Goal: Transaction & Acquisition: Purchase product/service

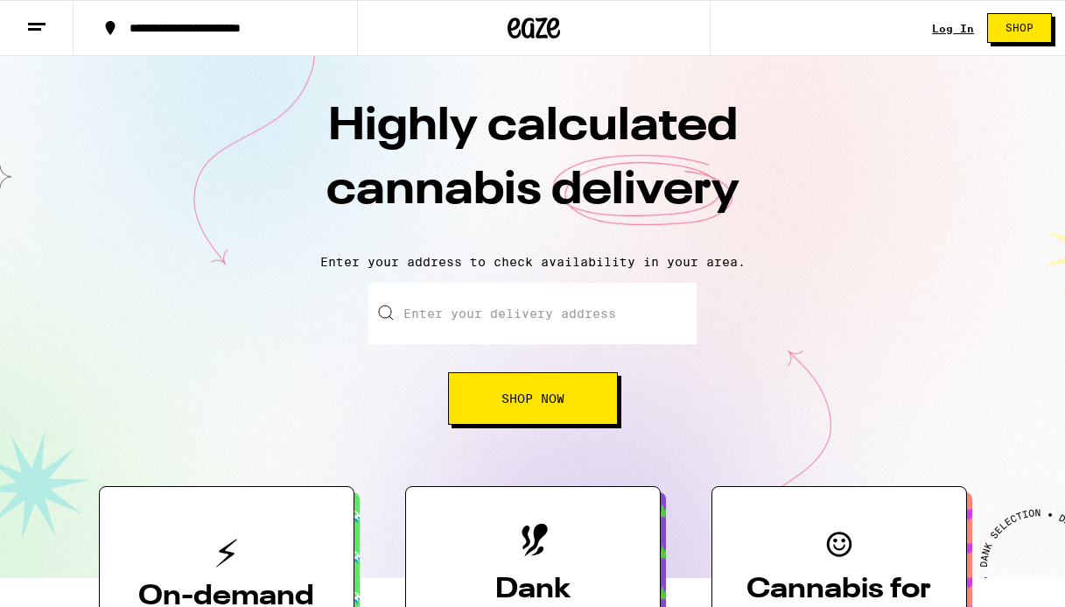
click at [506, 306] on input "Enter your delivery address" at bounding box center [532, 313] width 328 height 61
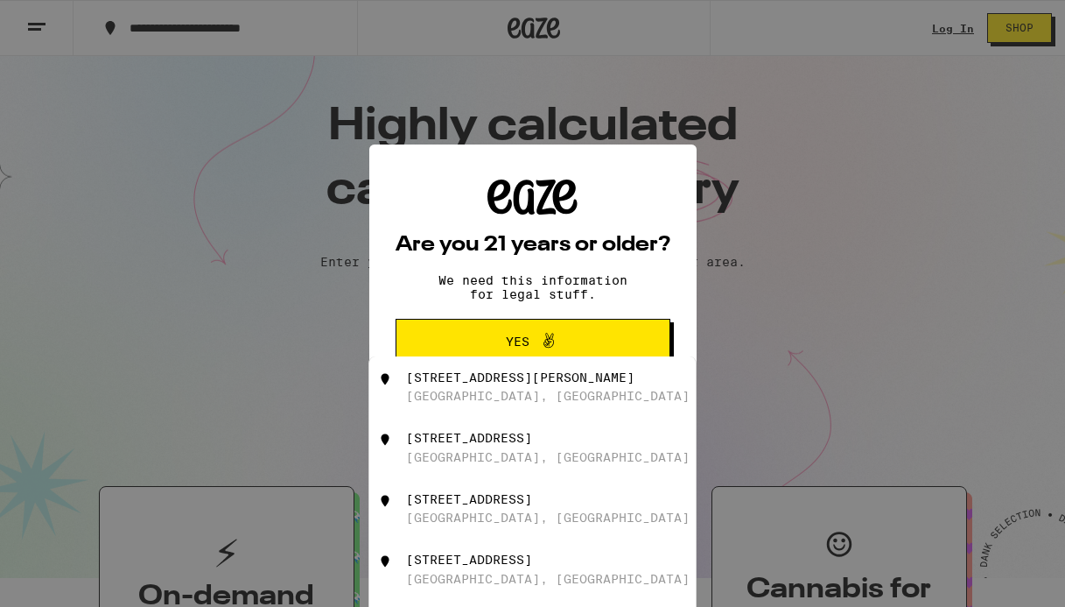
click at [494, 333] on span "Yes" at bounding box center [532, 341] width 133 height 23
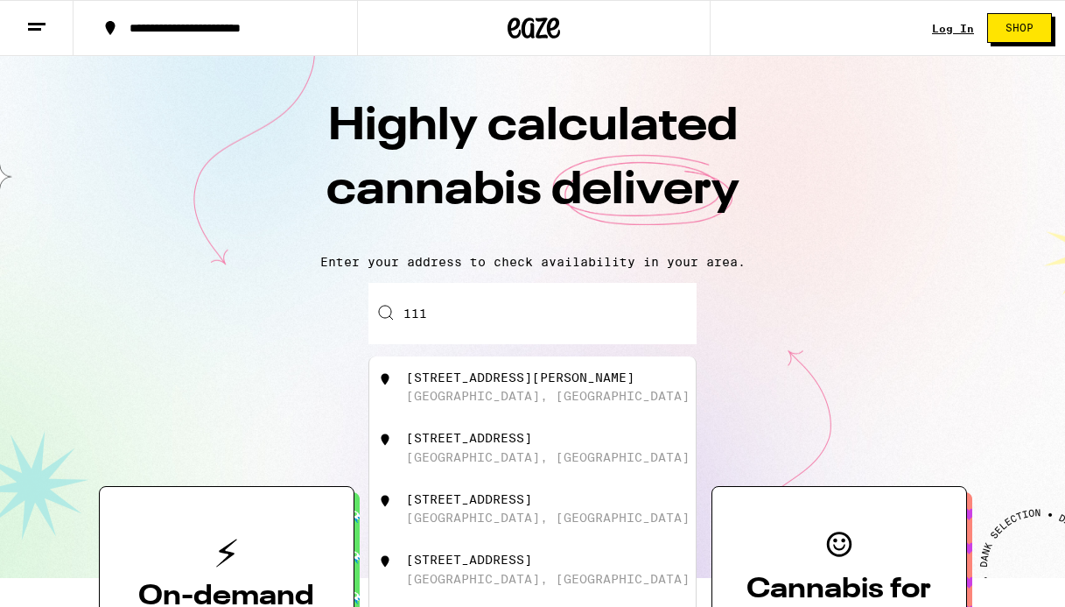
click at [494, 320] on input "111" at bounding box center [532, 313] width 328 height 61
click at [481, 382] on div "[STREET_ADDRESS]" at bounding box center [469, 377] width 126 height 14
type input "[STREET_ADDRESS]"
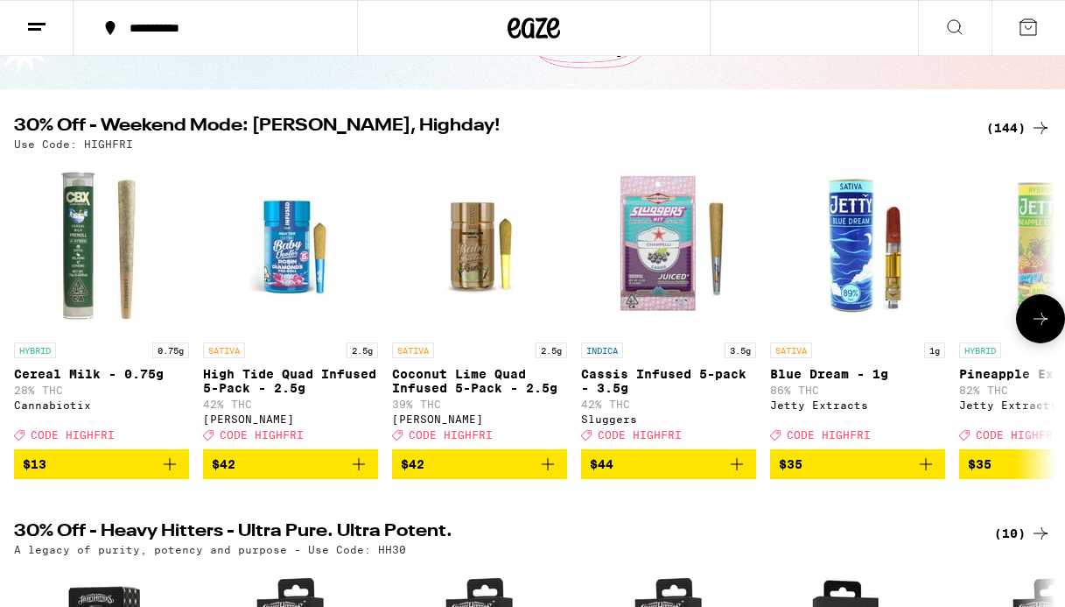
scroll to position [140, 0]
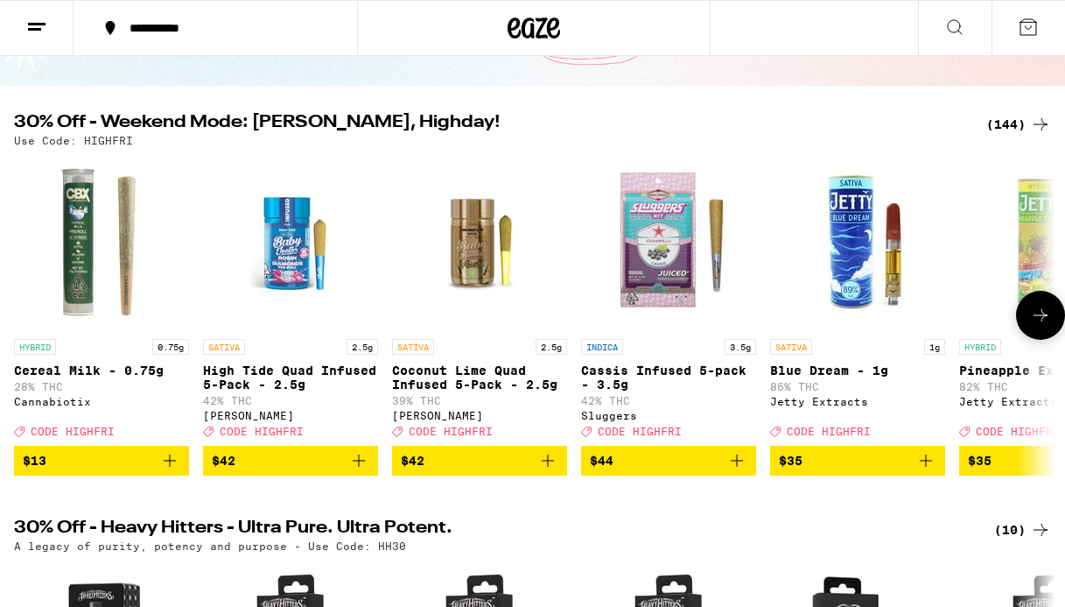
click at [1041, 333] on button at bounding box center [1040, 315] width 49 height 49
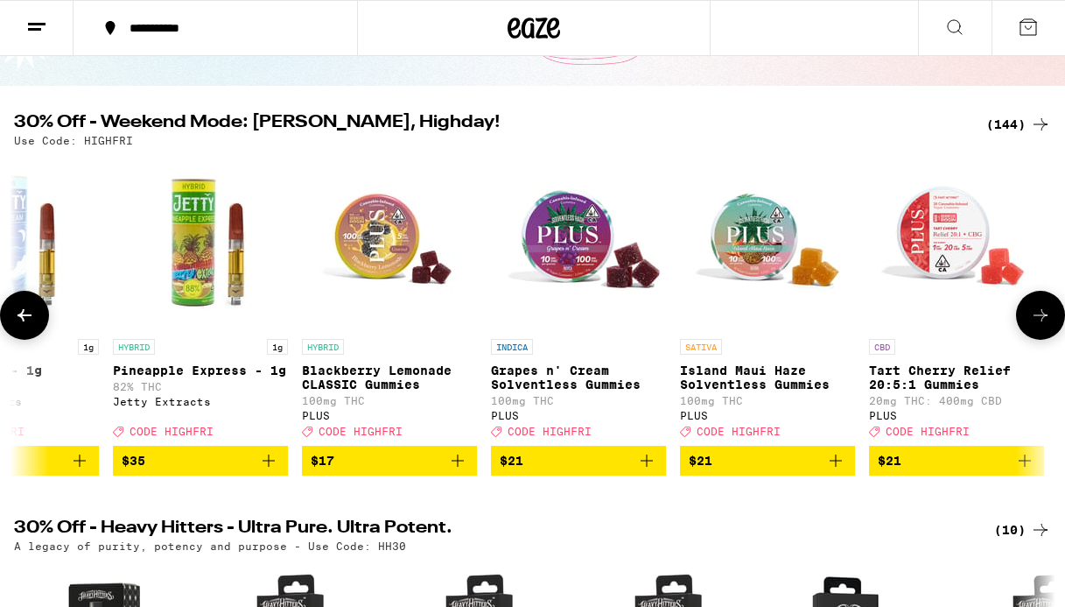
click at [1041, 333] on button at bounding box center [1040, 315] width 49 height 49
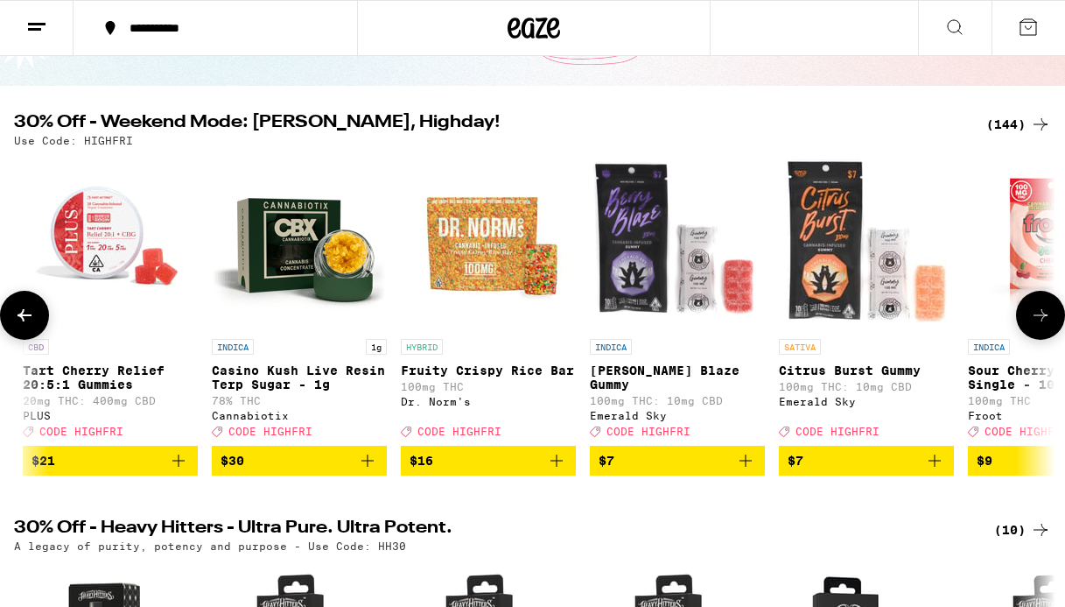
click at [1041, 333] on button at bounding box center [1040, 315] width 49 height 49
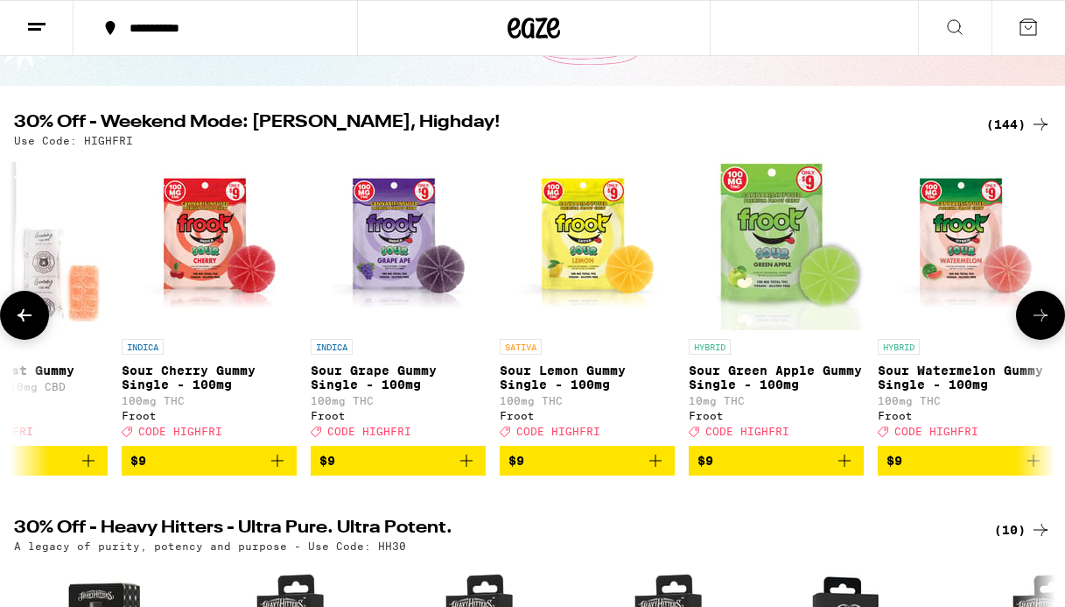
click at [1041, 333] on button at bounding box center [1040, 315] width 49 height 49
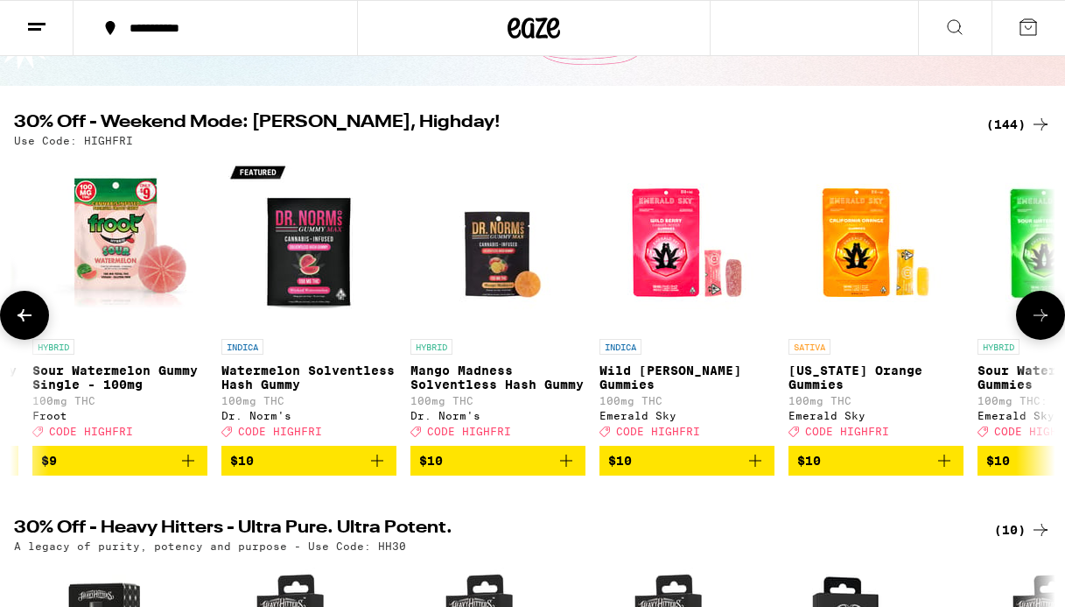
click at [1041, 333] on button at bounding box center [1040, 315] width 49 height 49
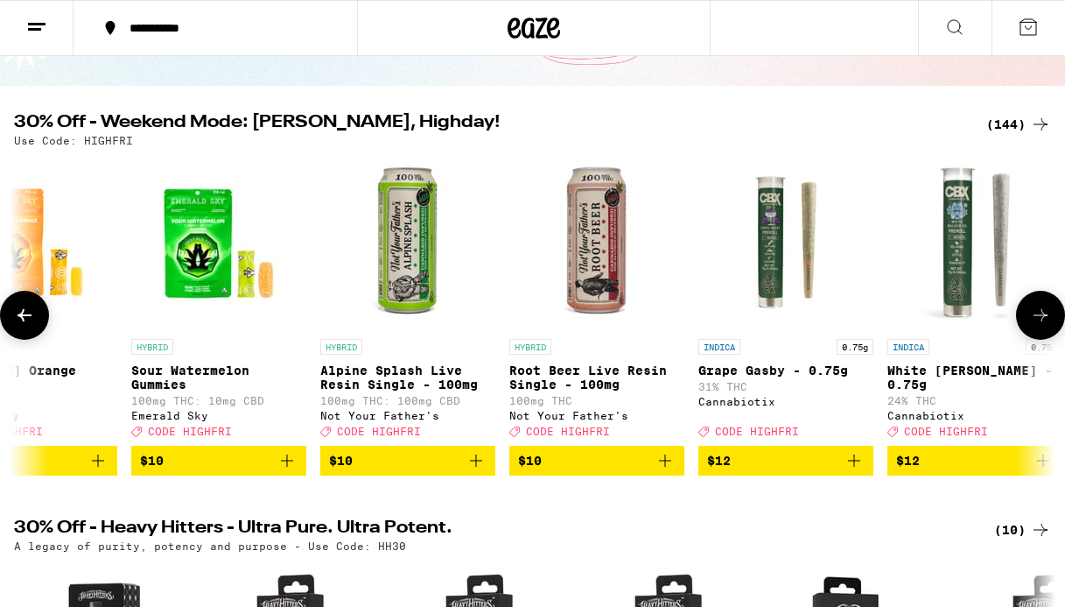
click at [1041, 333] on button at bounding box center [1040, 315] width 49 height 49
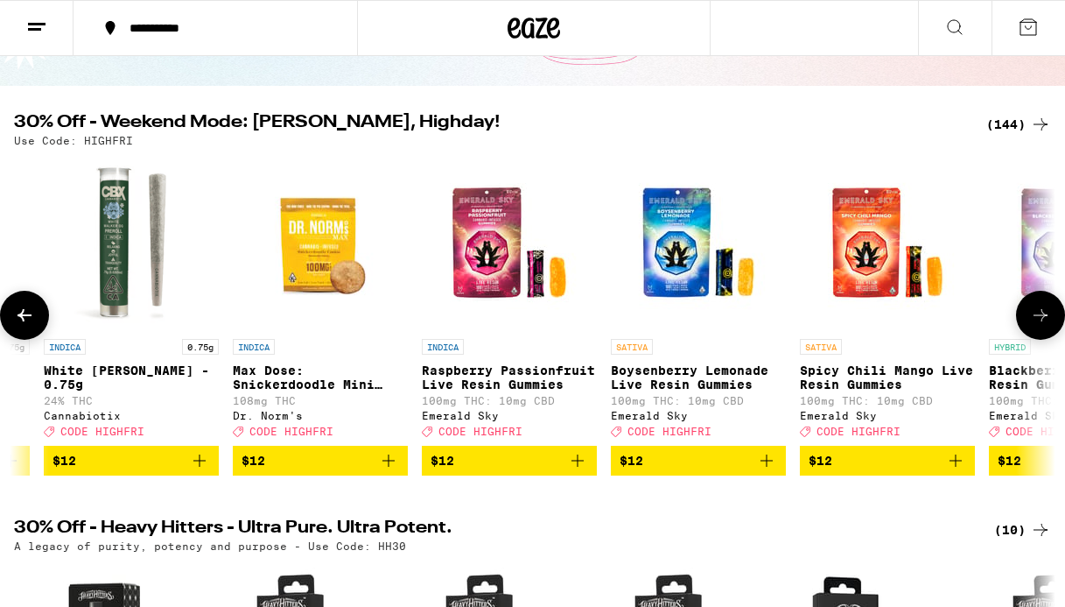
click at [1041, 333] on button at bounding box center [1040, 315] width 49 height 49
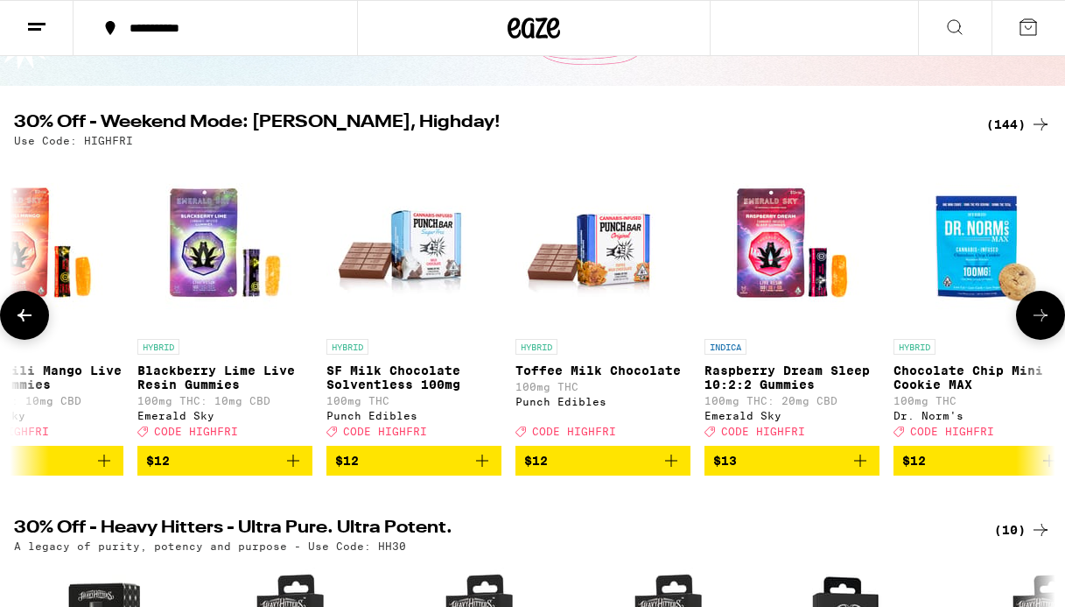
click at [1041, 333] on button at bounding box center [1040, 315] width 49 height 49
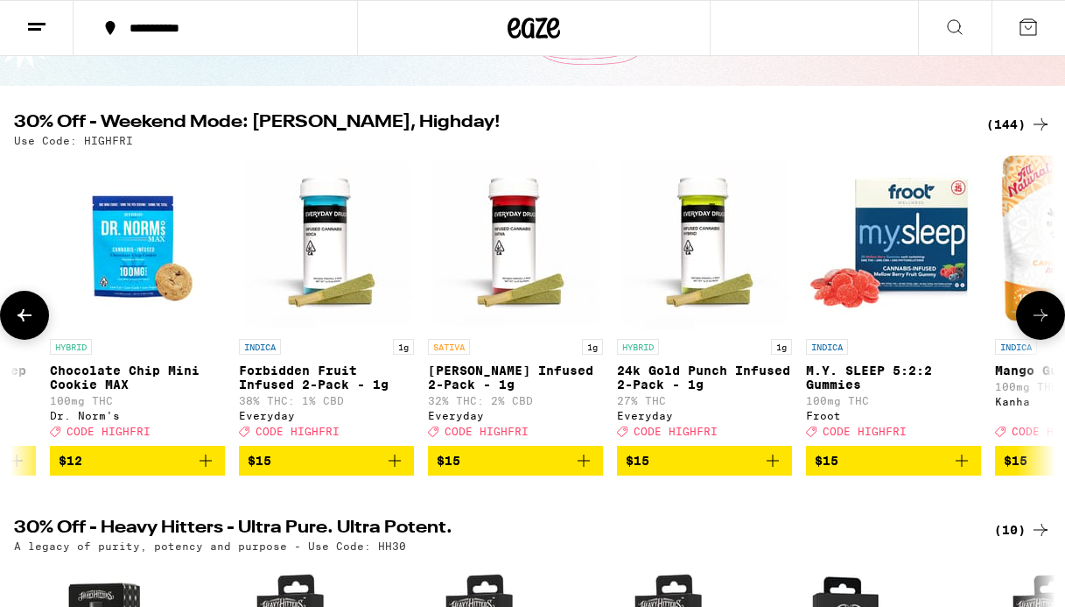
click at [1041, 333] on button at bounding box center [1040, 315] width 49 height 49
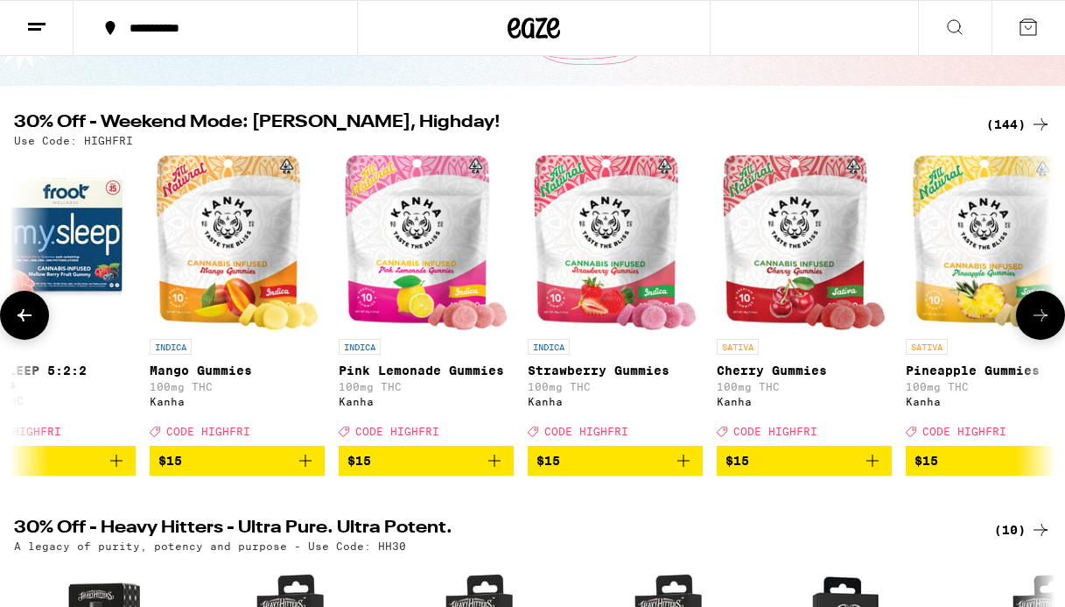
click at [1041, 333] on button at bounding box center [1040, 315] width 49 height 49
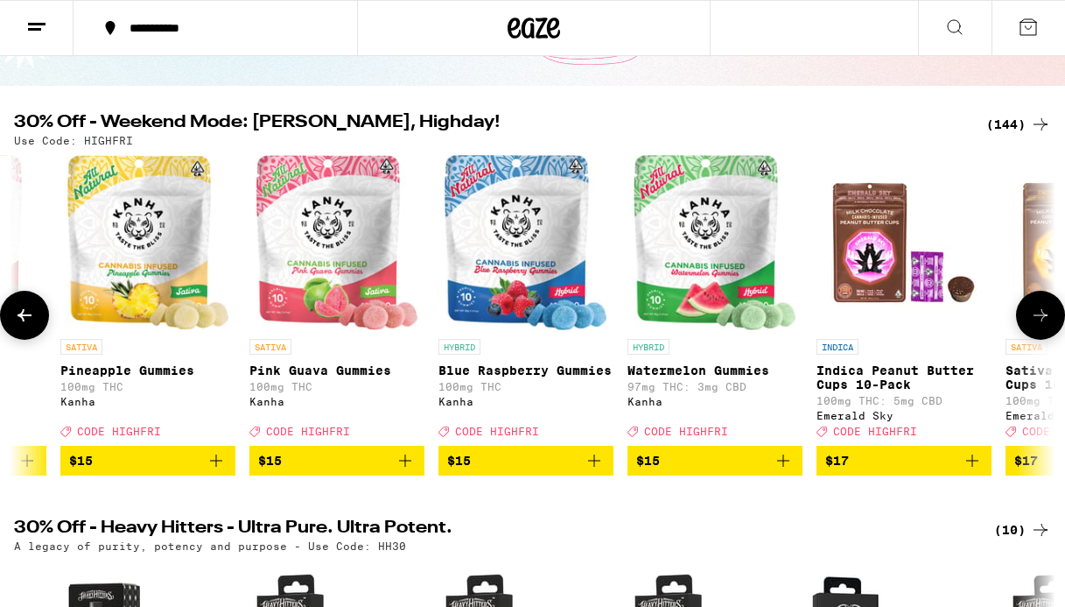
click at [1041, 333] on button at bounding box center [1040, 315] width 49 height 49
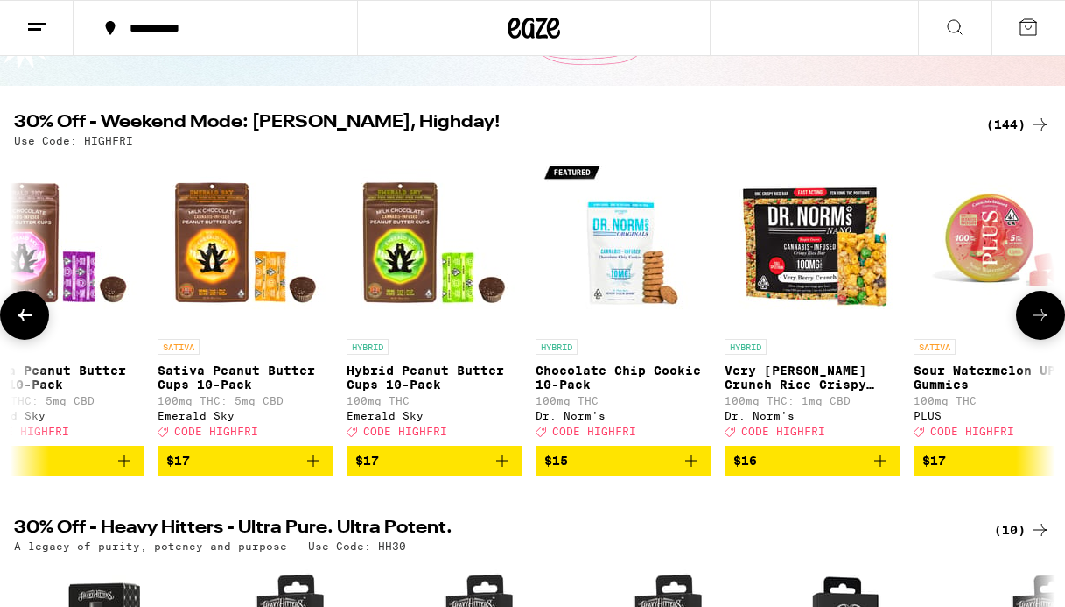
click at [1041, 333] on button at bounding box center [1040, 315] width 49 height 49
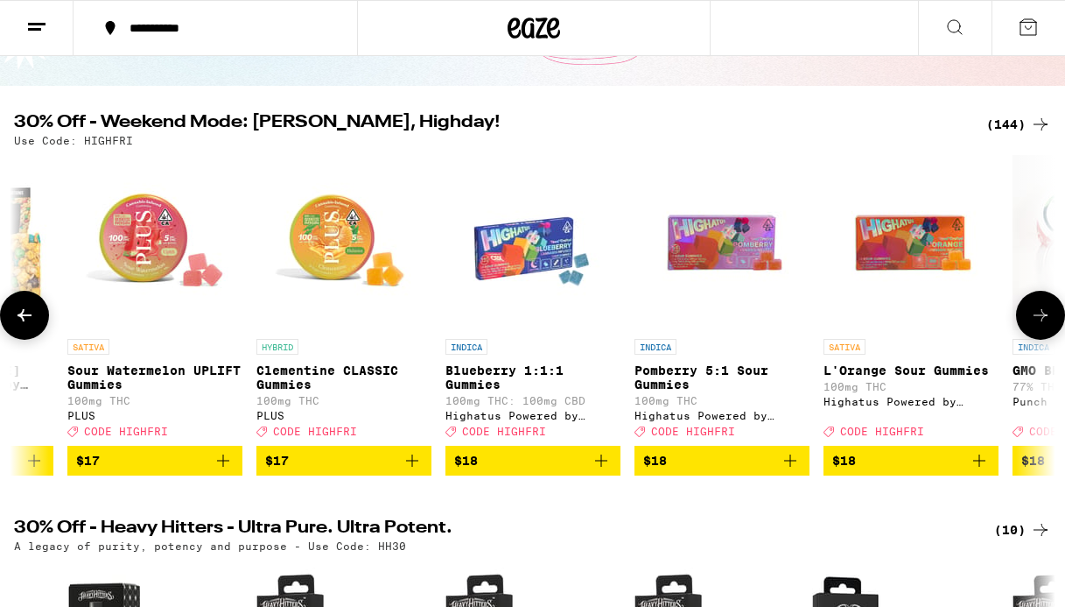
click at [1041, 333] on button at bounding box center [1040, 315] width 49 height 49
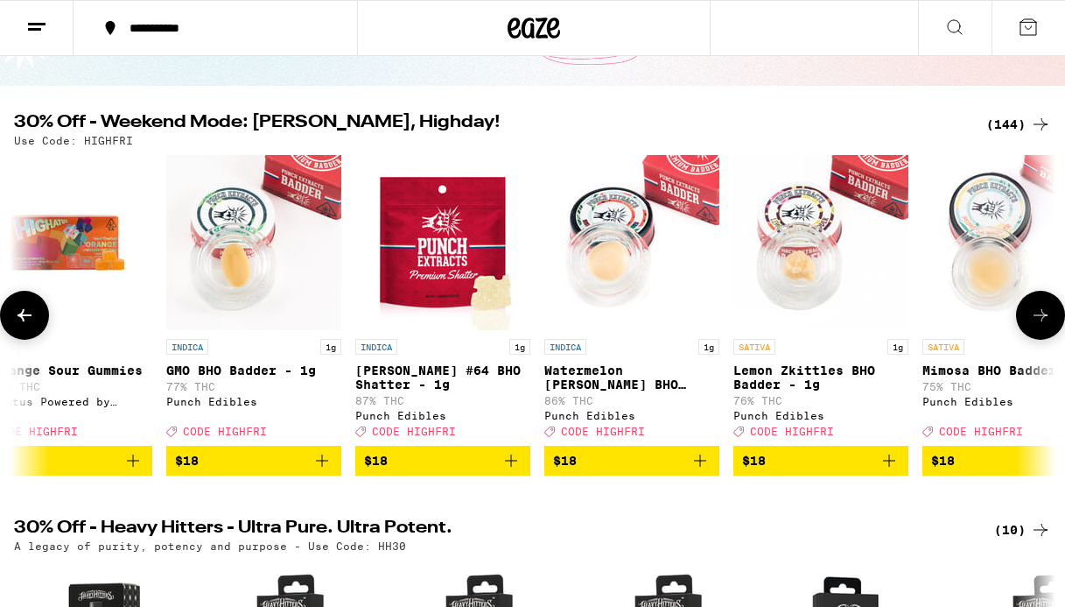
click at [1041, 333] on button at bounding box center [1040, 315] width 49 height 49
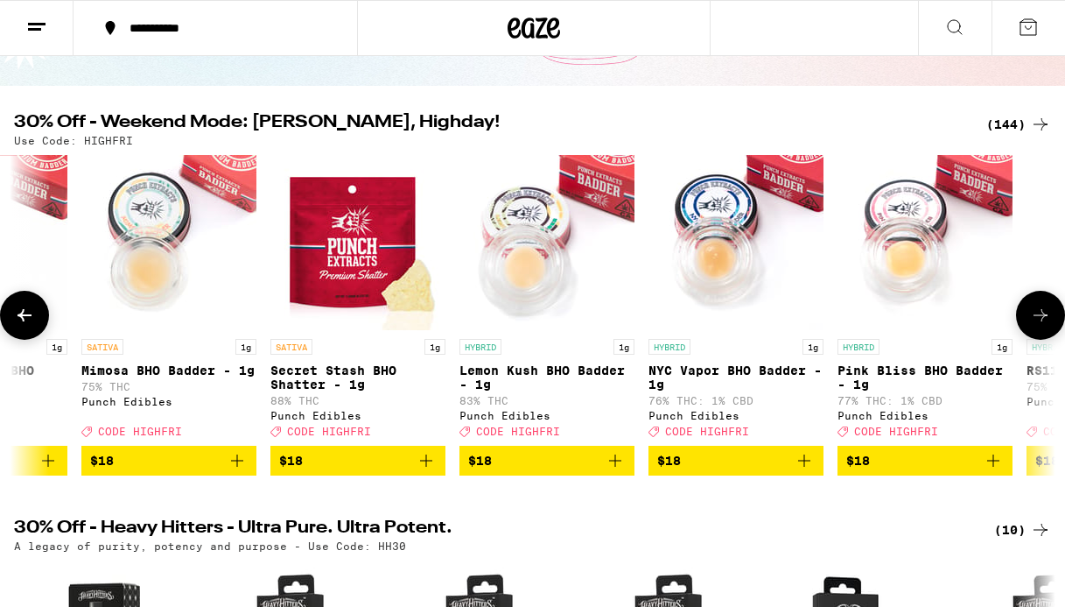
click at [1041, 333] on button at bounding box center [1040, 315] width 49 height 49
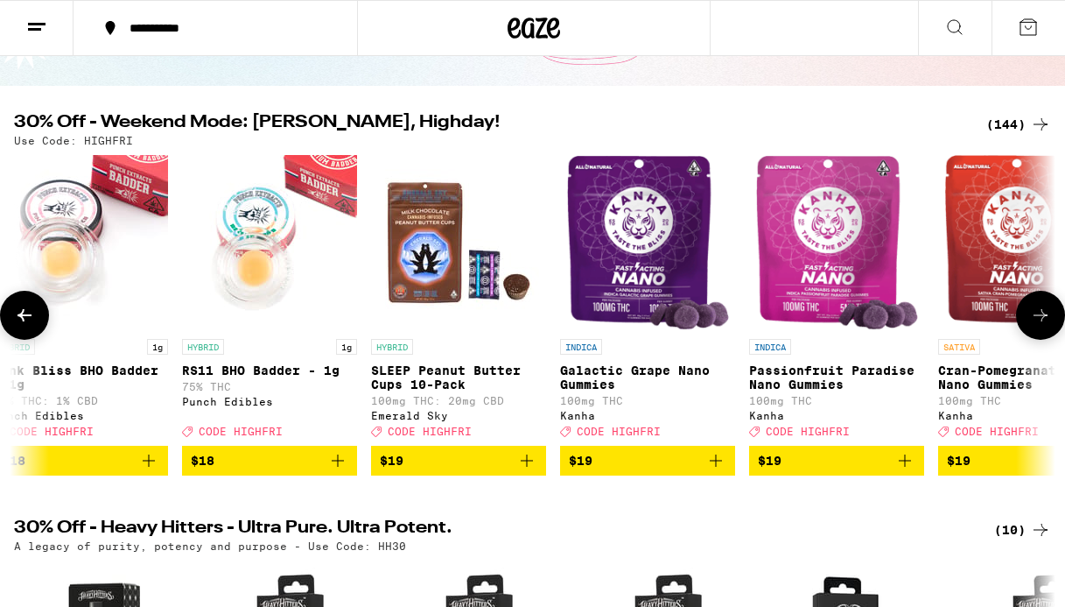
click at [1041, 333] on button at bounding box center [1040, 315] width 49 height 49
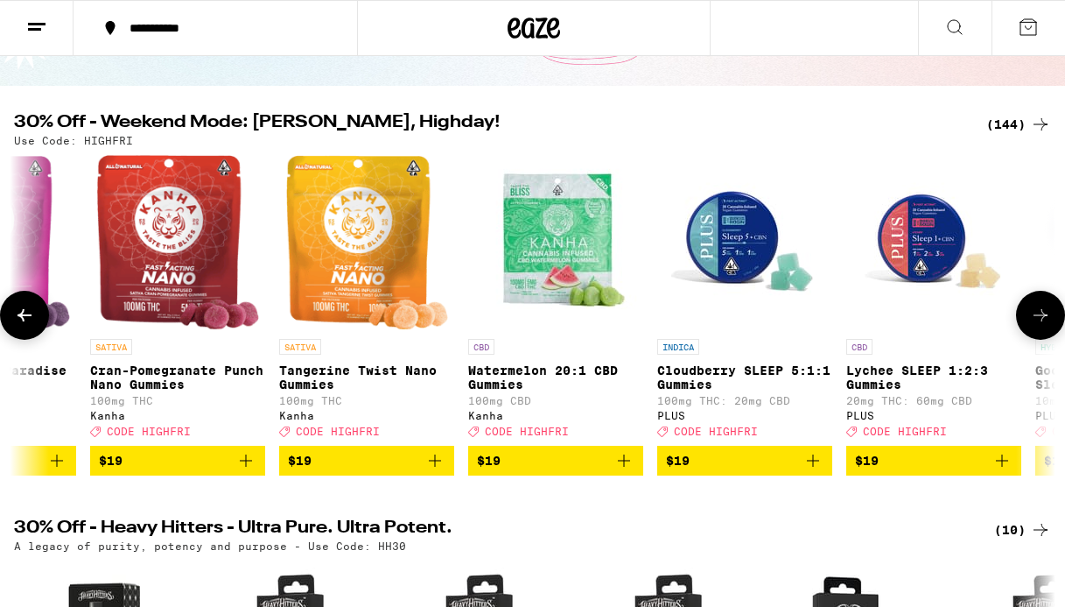
click at [1041, 333] on button at bounding box center [1040, 315] width 49 height 49
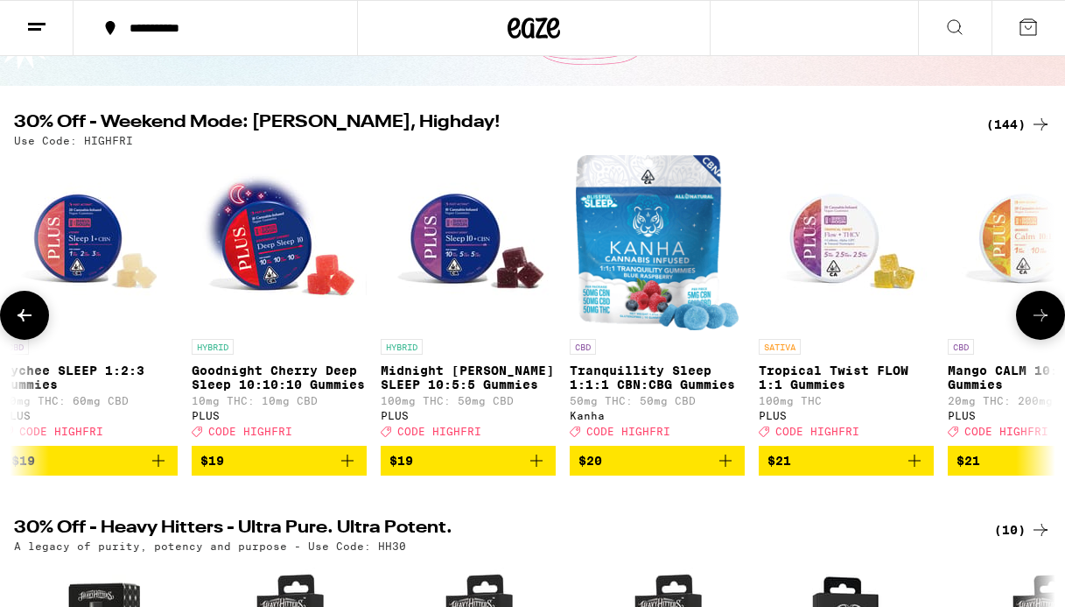
click at [1041, 333] on button at bounding box center [1040, 315] width 49 height 49
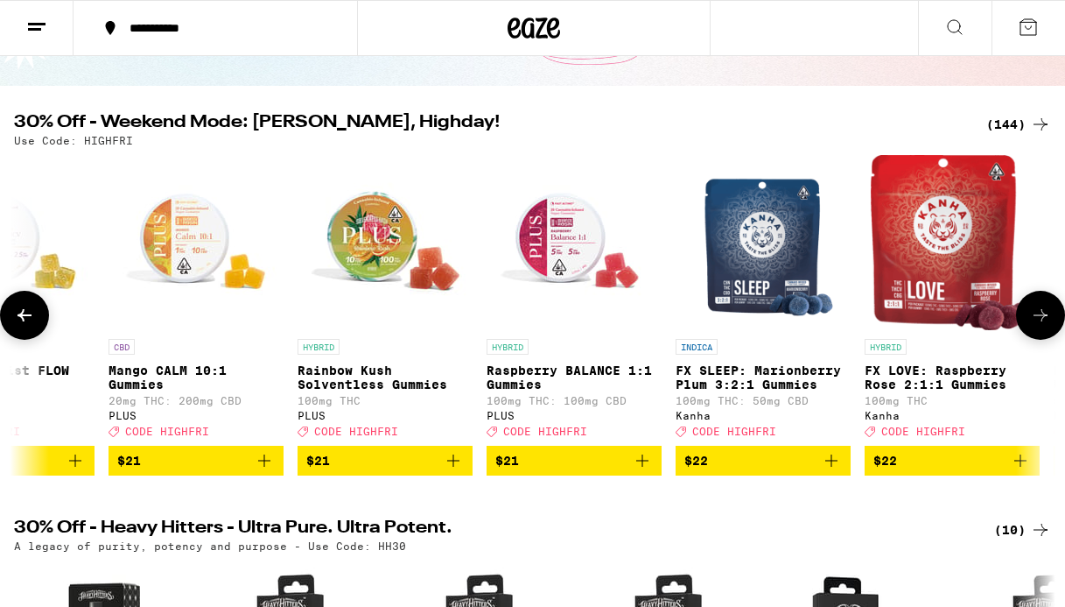
click at [1041, 333] on button at bounding box center [1040, 315] width 49 height 49
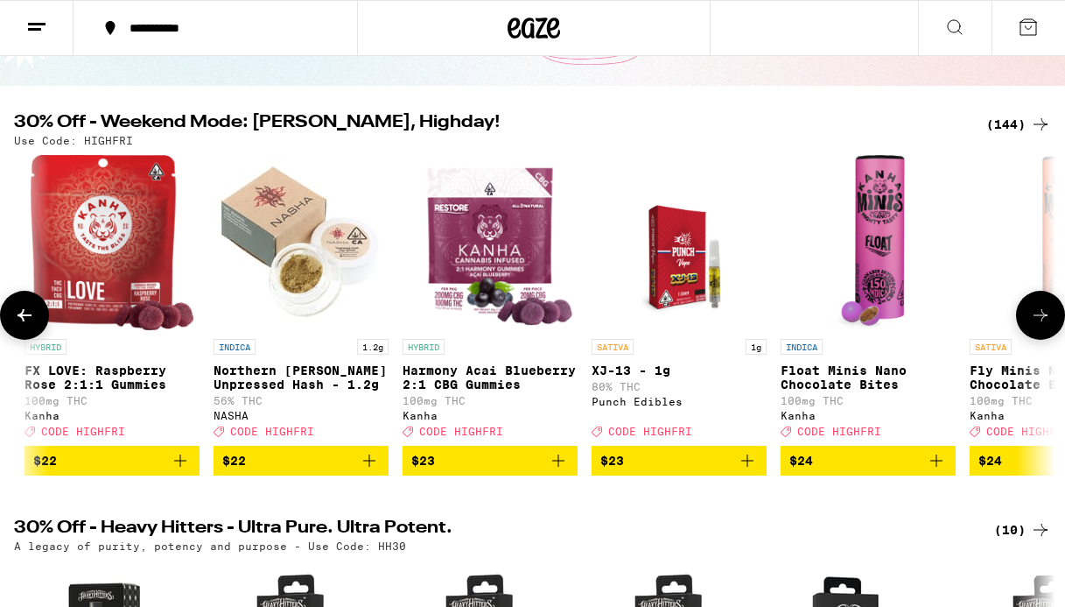
click at [1041, 333] on button at bounding box center [1040, 315] width 49 height 49
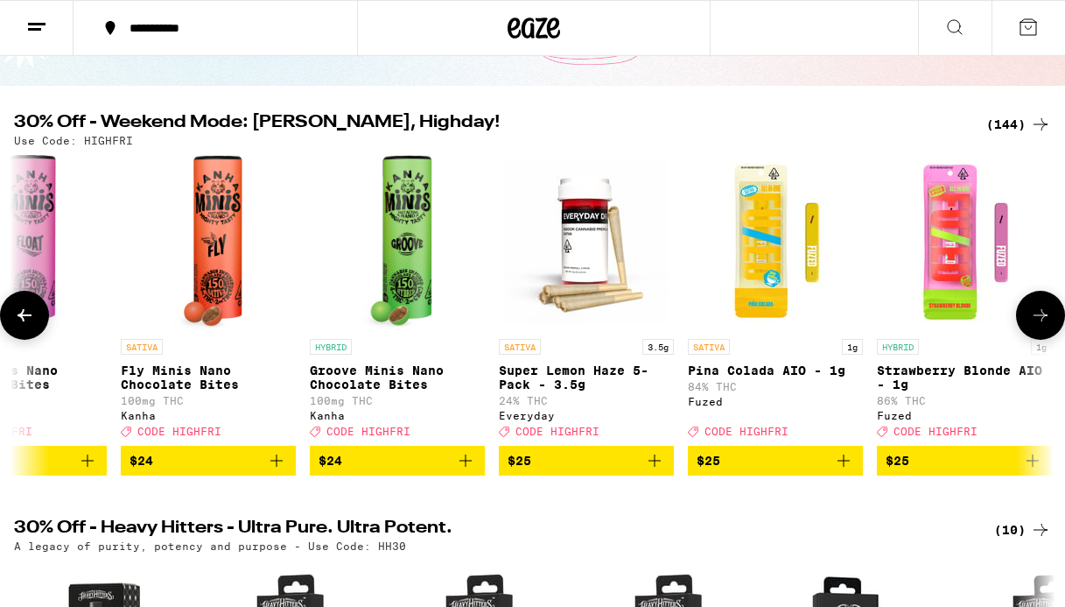
click at [1041, 333] on button at bounding box center [1040, 315] width 49 height 49
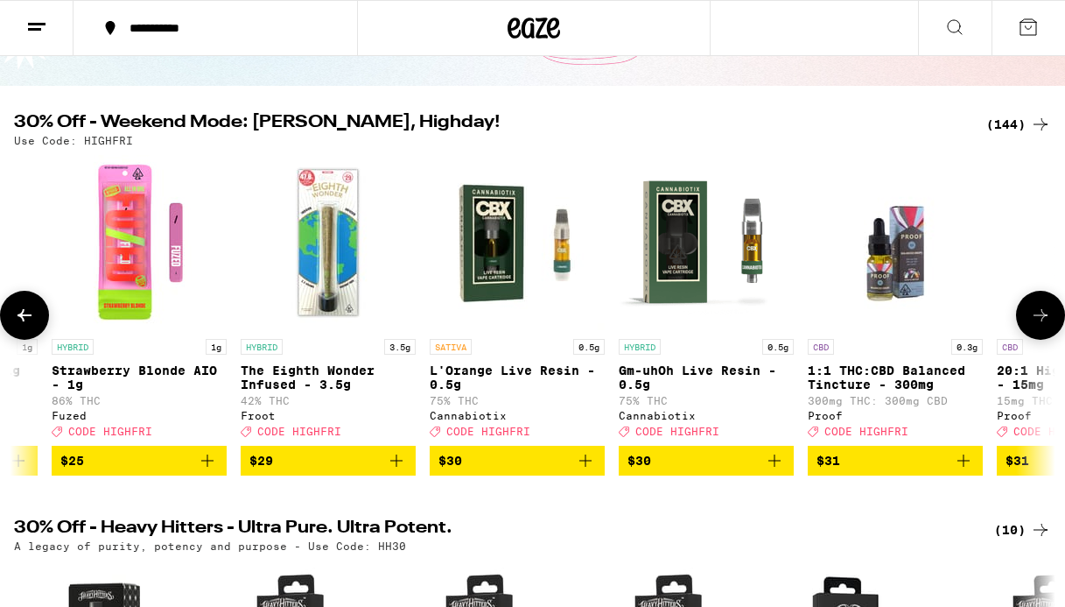
scroll to position [0, 17755]
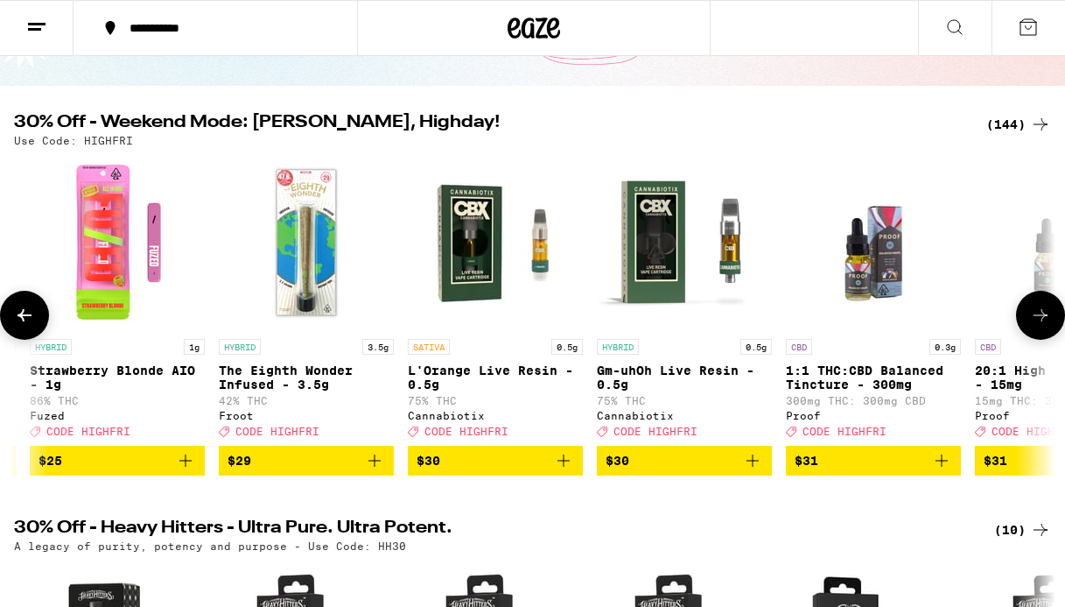
click at [1042, 334] on button at bounding box center [1040, 315] width 49 height 49
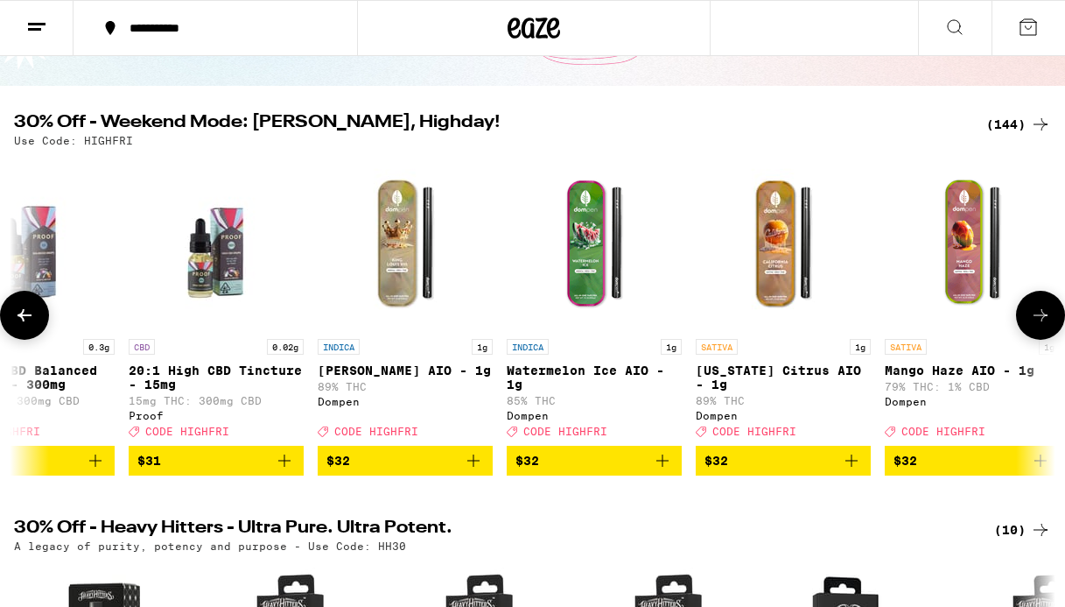
click at [1042, 334] on button at bounding box center [1040, 315] width 49 height 49
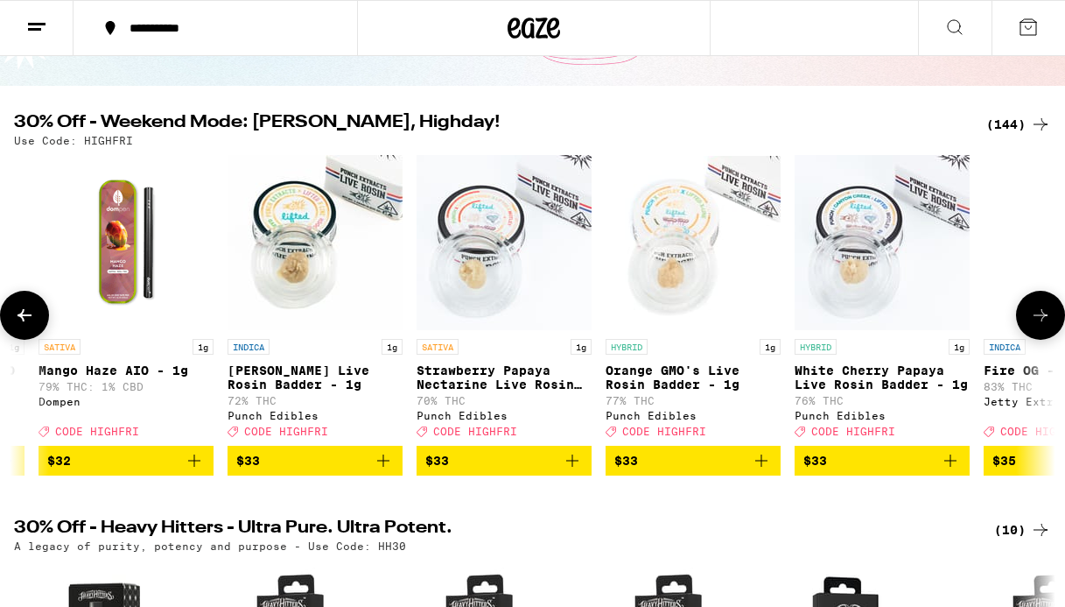
click at [1042, 334] on button at bounding box center [1040, 315] width 49 height 49
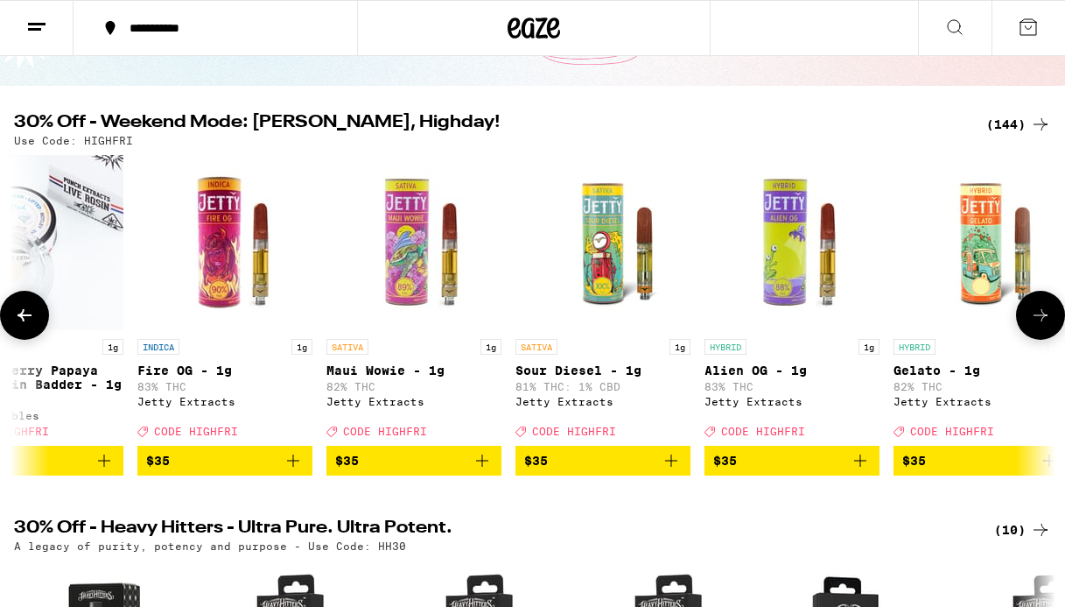
click at [1042, 334] on button at bounding box center [1040, 315] width 49 height 49
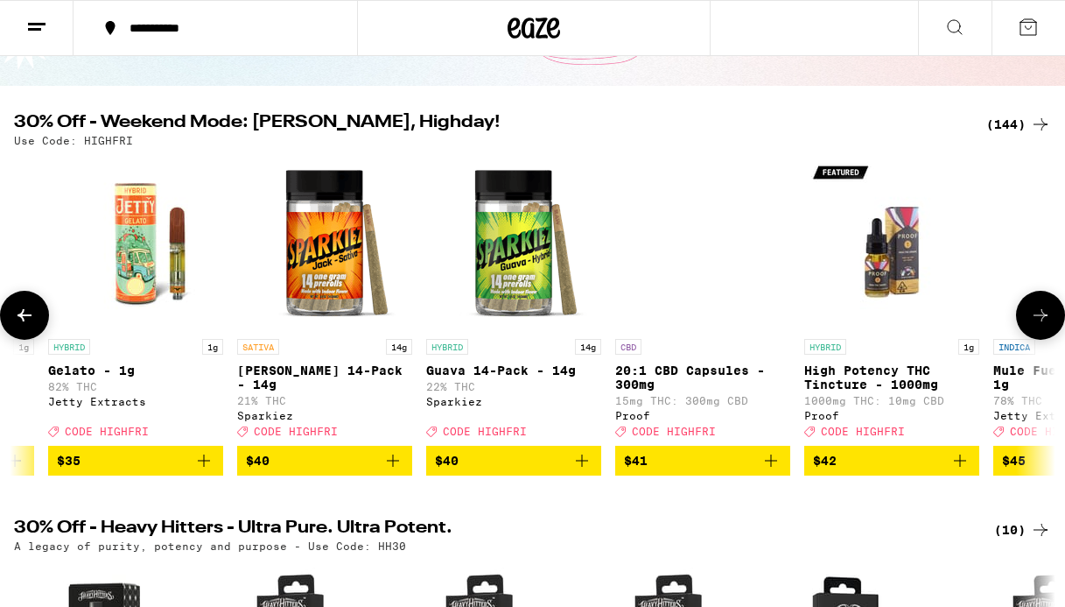
scroll to position [0, 21140]
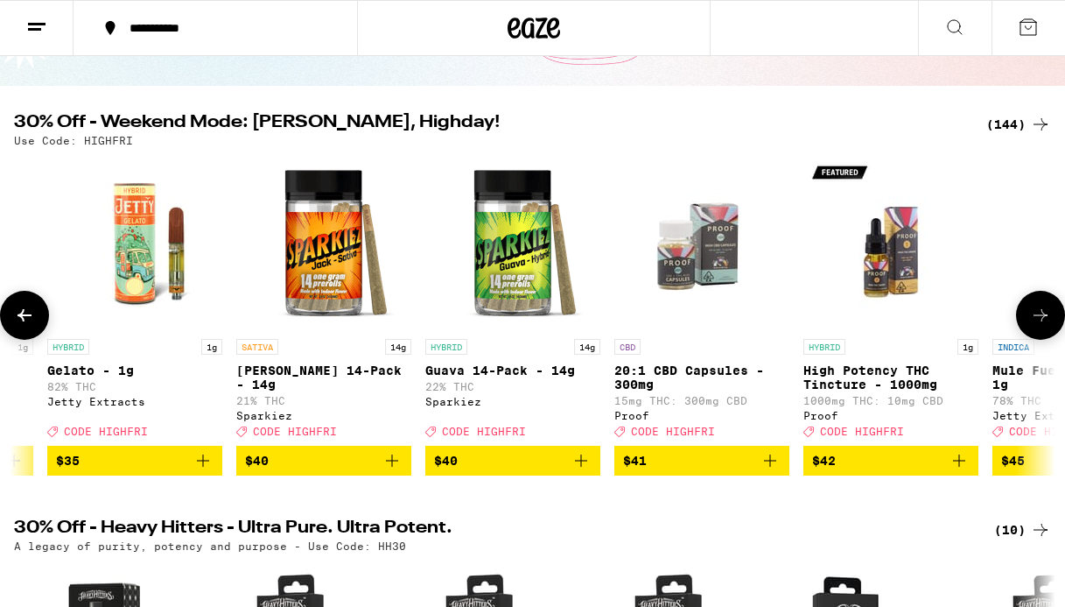
click at [1042, 333] on button at bounding box center [1040, 315] width 49 height 49
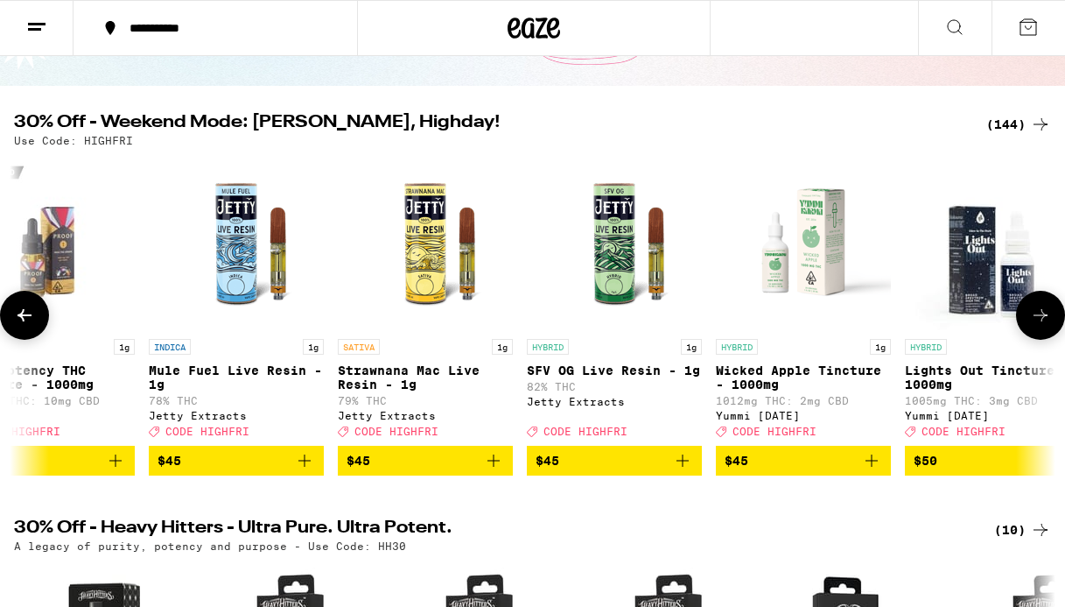
scroll to position [0, 21986]
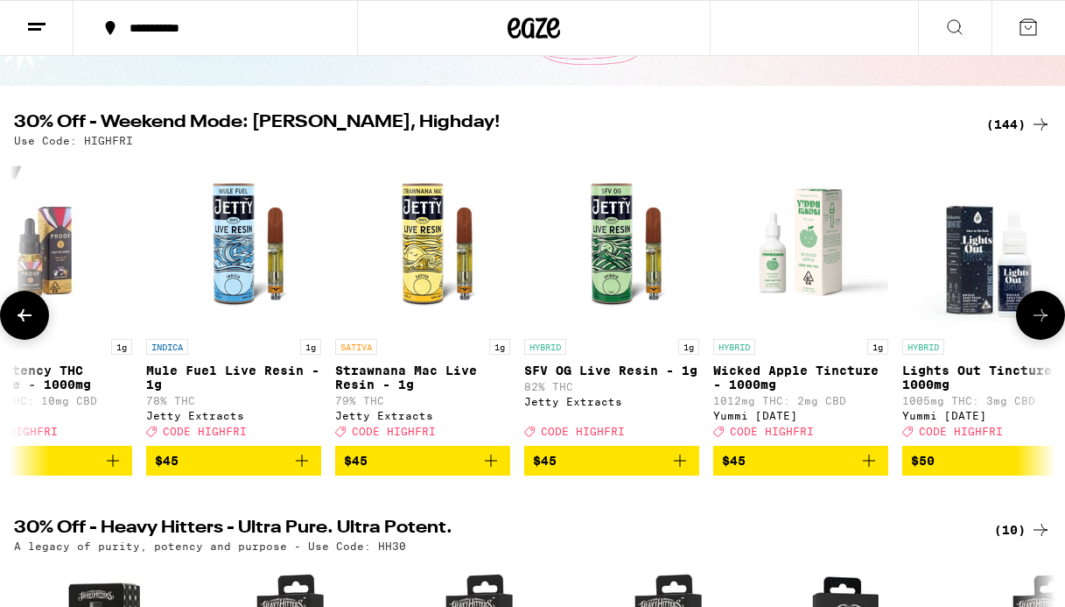
click at [1042, 333] on button at bounding box center [1040, 315] width 49 height 49
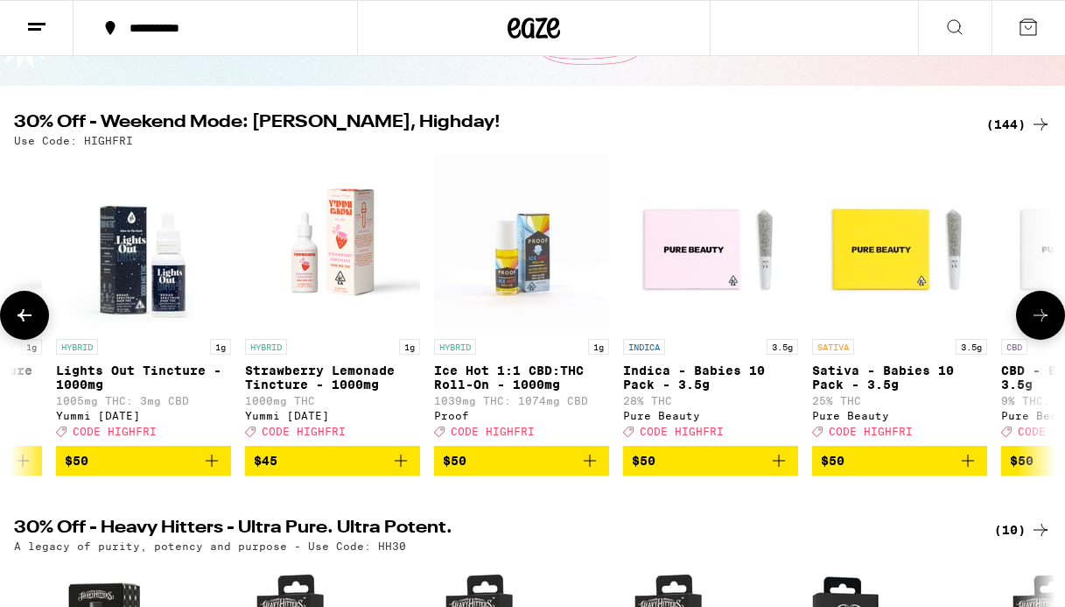
click at [1042, 333] on button at bounding box center [1040, 315] width 49 height 49
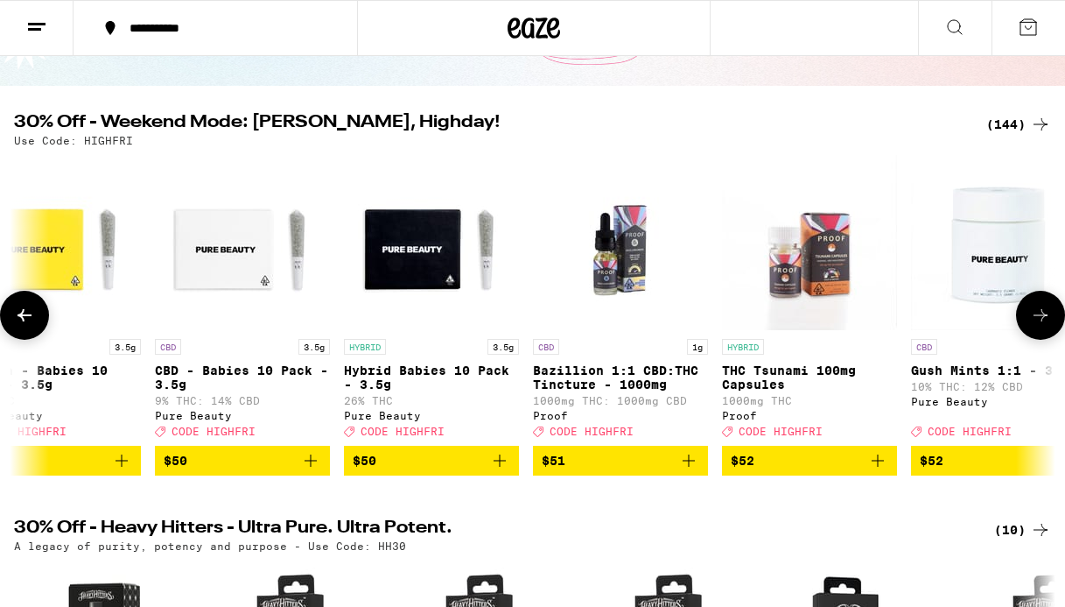
click at [1042, 333] on button at bounding box center [1040, 315] width 49 height 49
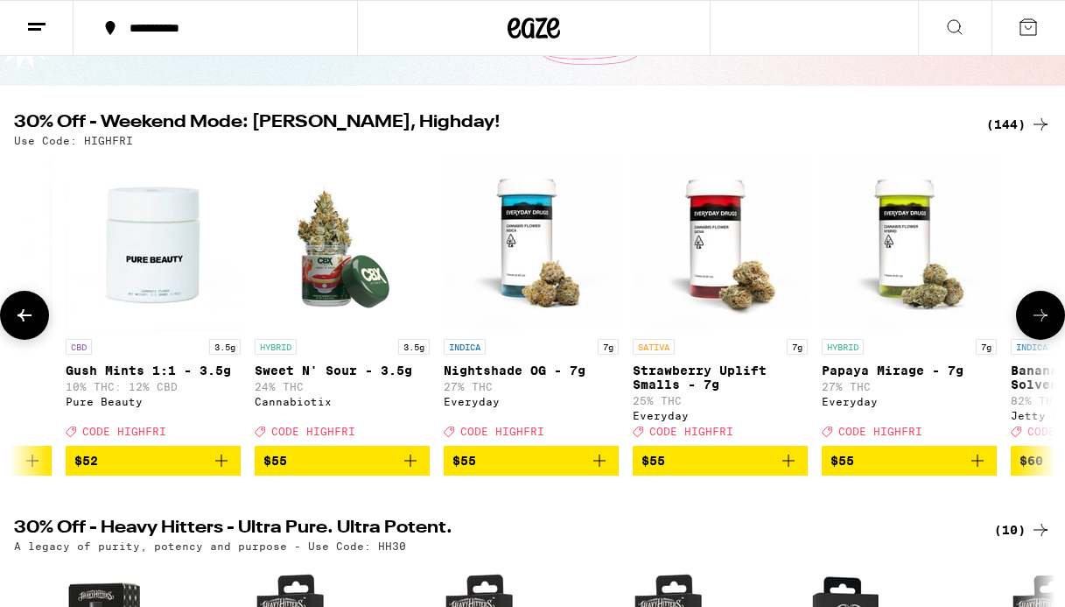
click at [1042, 333] on button at bounding box center [1040, 315] width 49 height 49
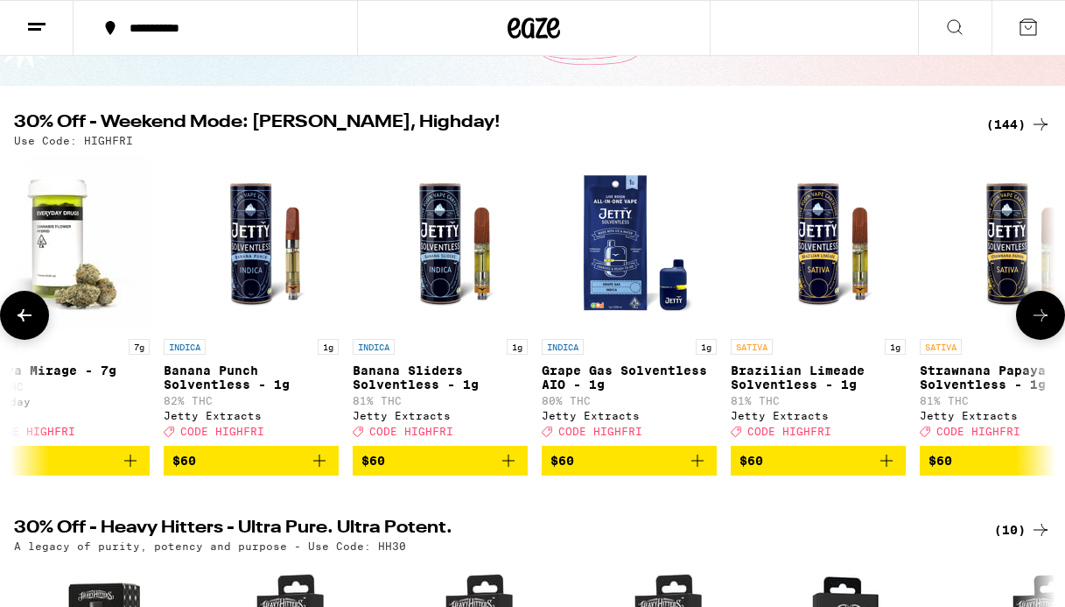
click at [1042, 333] on button at bounding box center [1040, 315] width 49 height 49
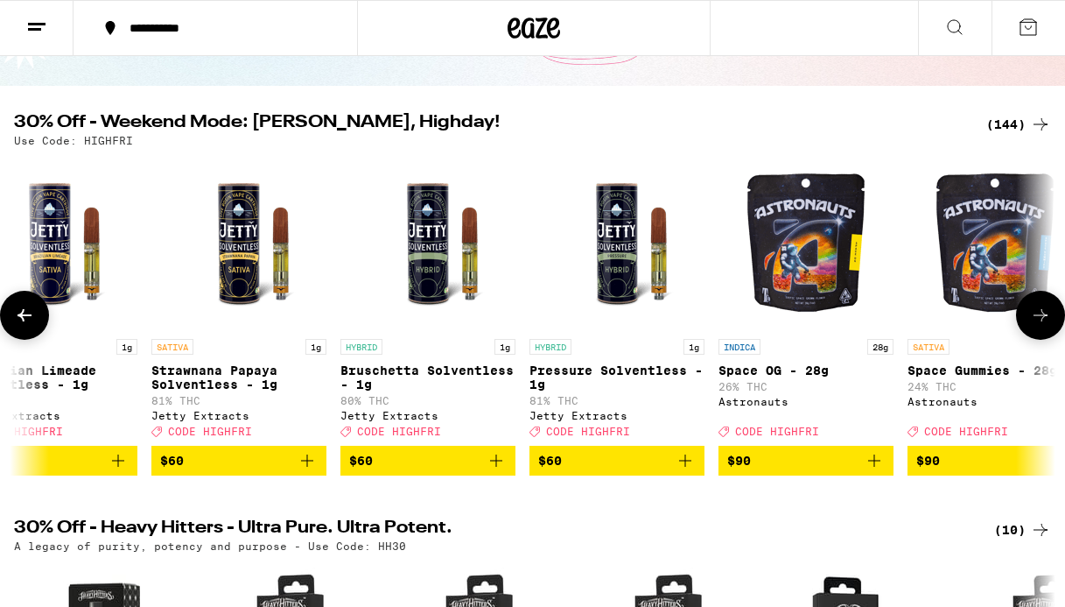
scroll to position [0, 26186]
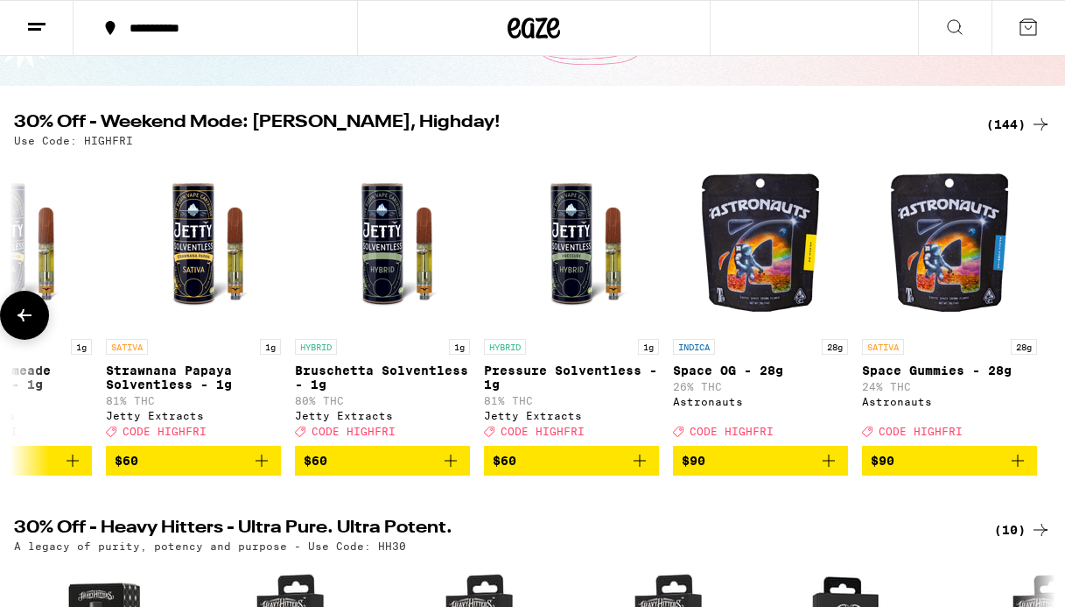
click at [1042, 333] on div at bounding box center [1040, 315] width 49 height 49
